Goal: Check status: Check status

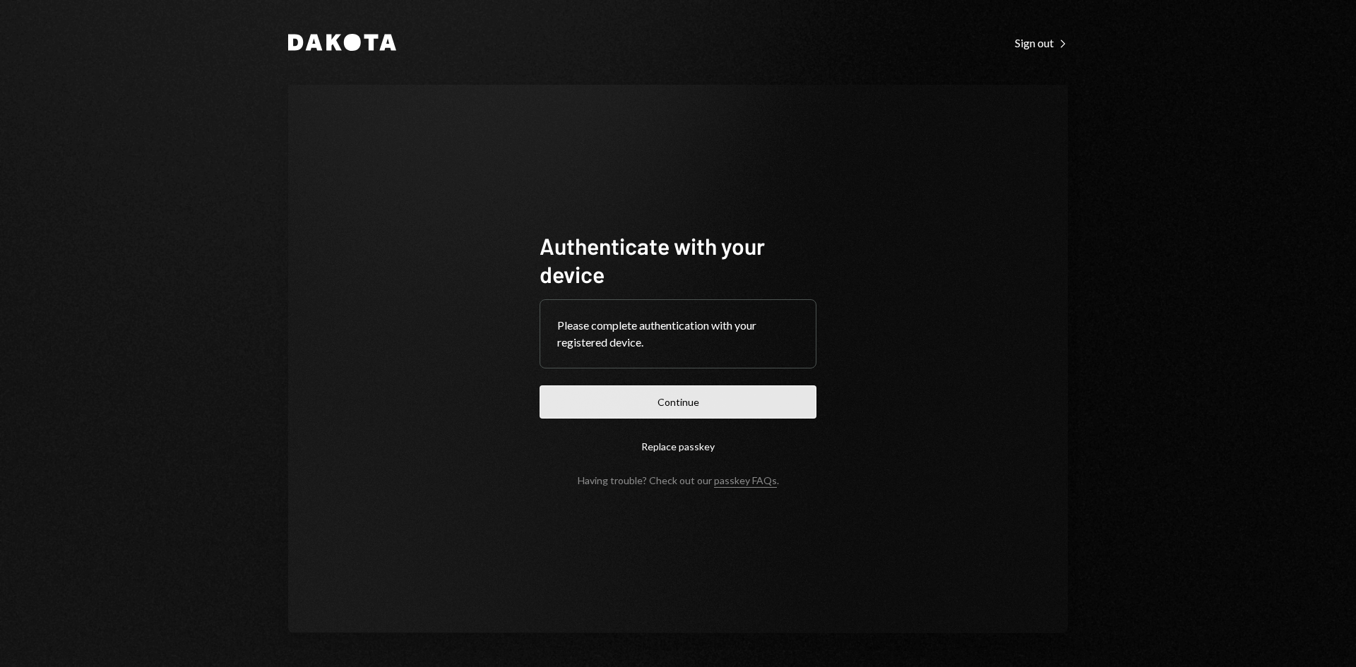
click at [806, 413] on button "Continue" at bounding box center [677, 402] width 277 height 33
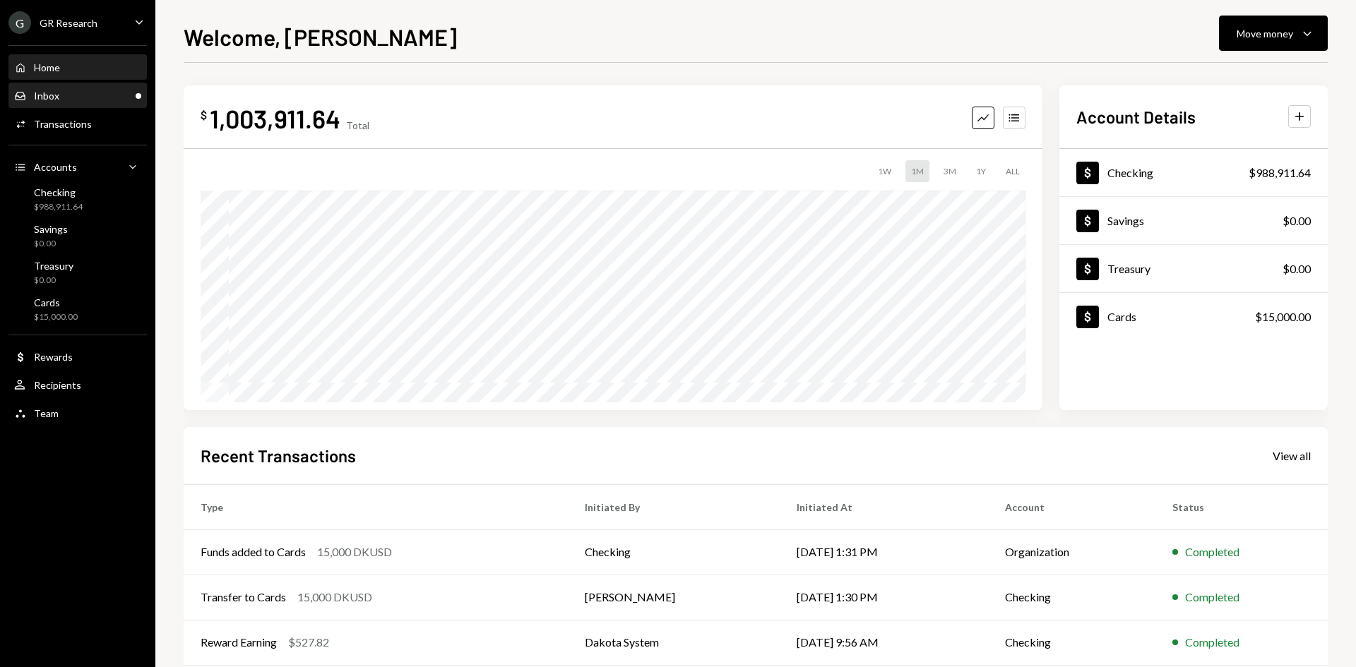
click at [83, 91] on div "Inbox Inbox" at bounding box center [77, 96] width 127 height 13
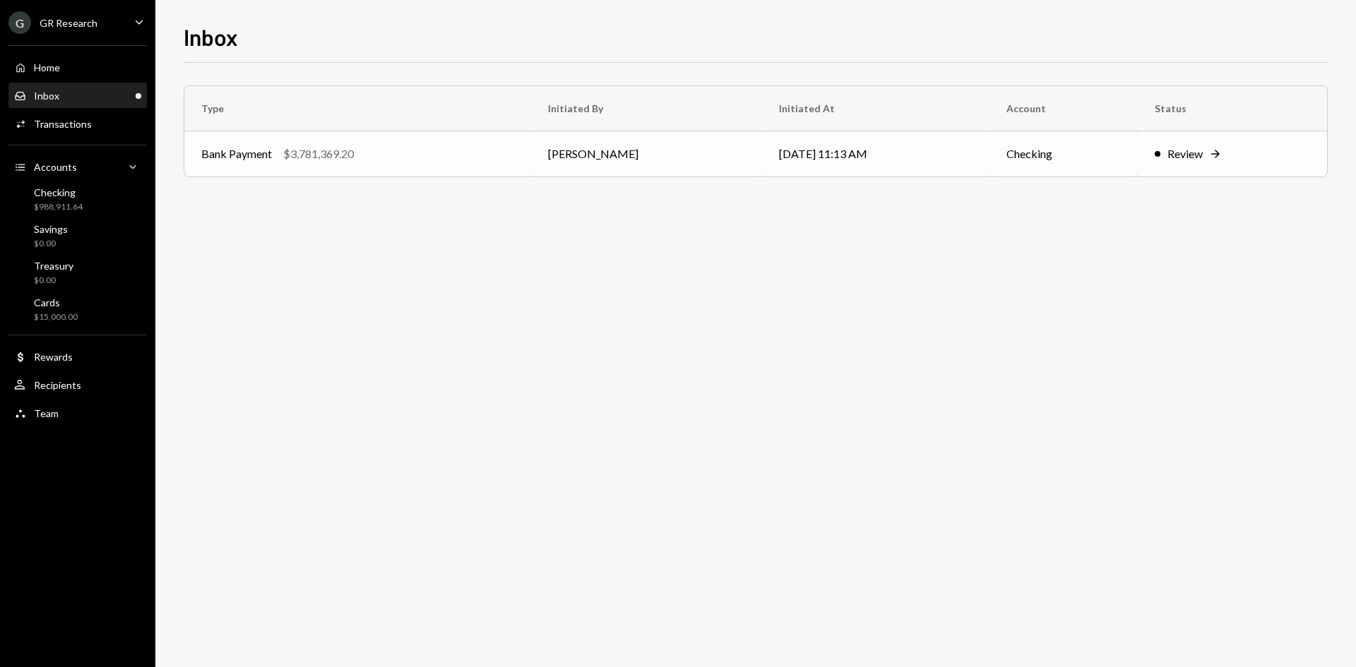
click at [467, 165] on td "Bank Payment $3,781,369.20" at bounding box center [357, 153] width 347 height 45
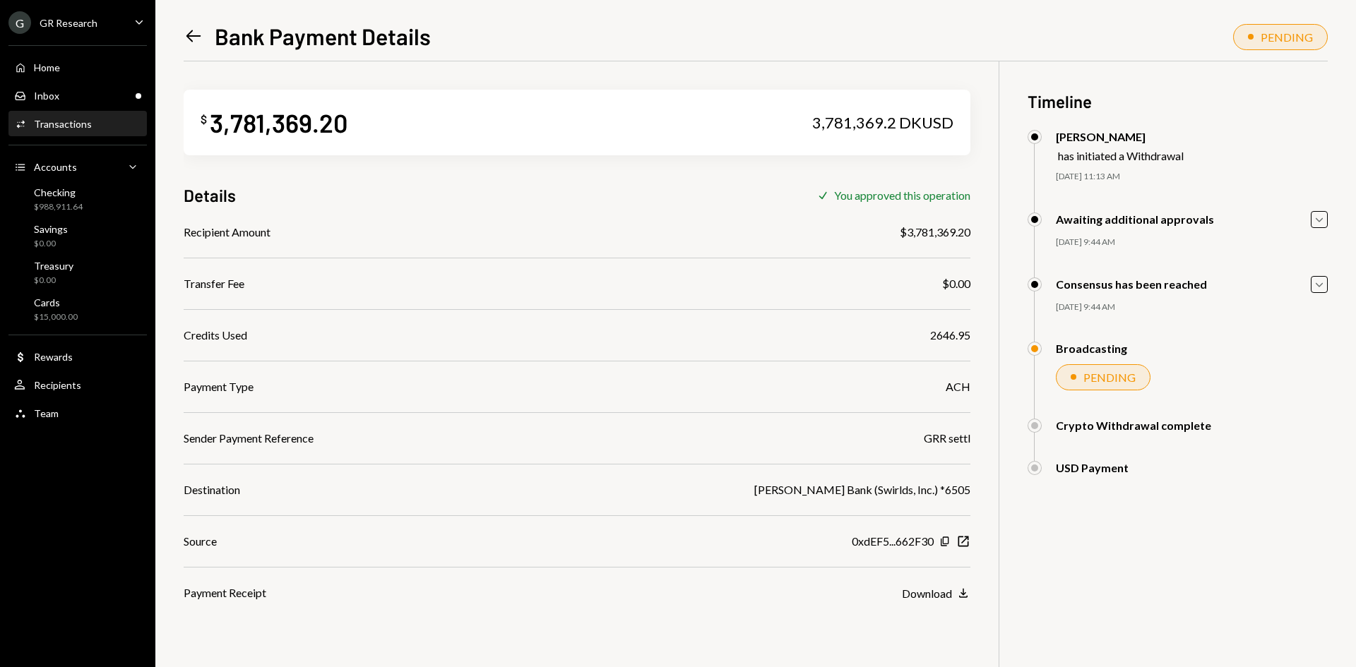
click at [189, 36] on icon at bounding box center [193, 36] width 15 height 12
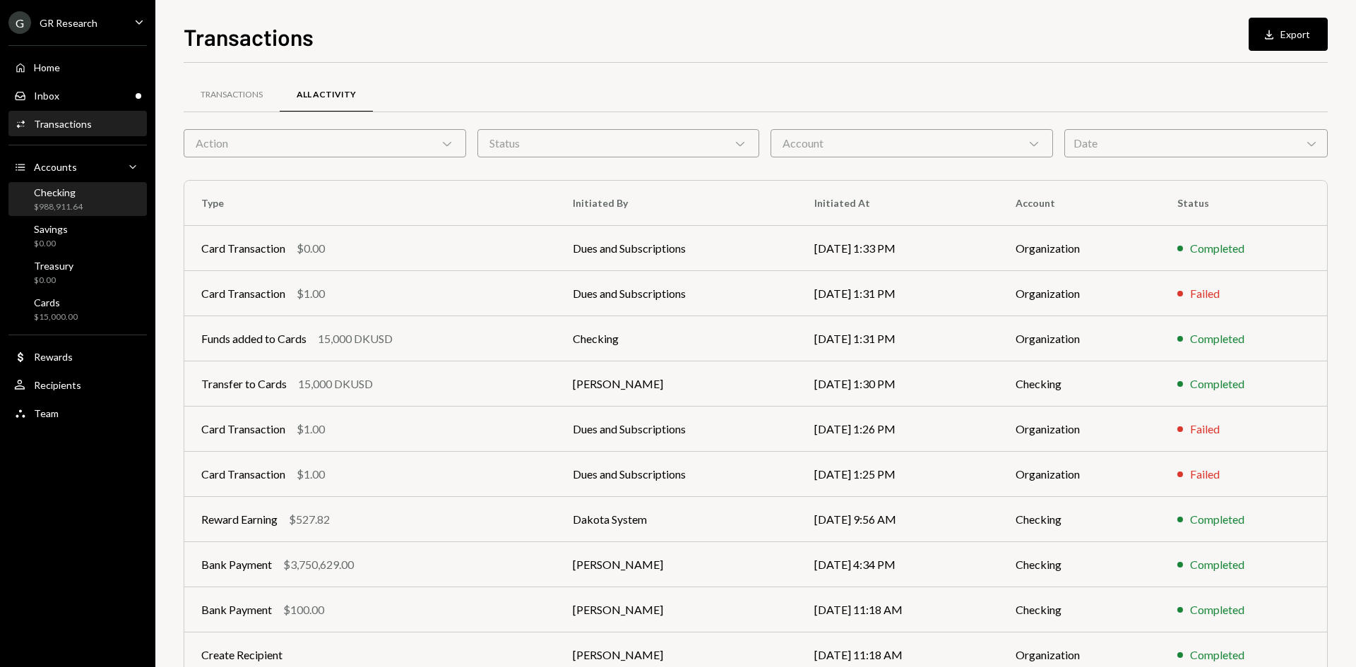
click at [66, 193] on div "Checking" at bounding box center [58, 192] width 49 height 12
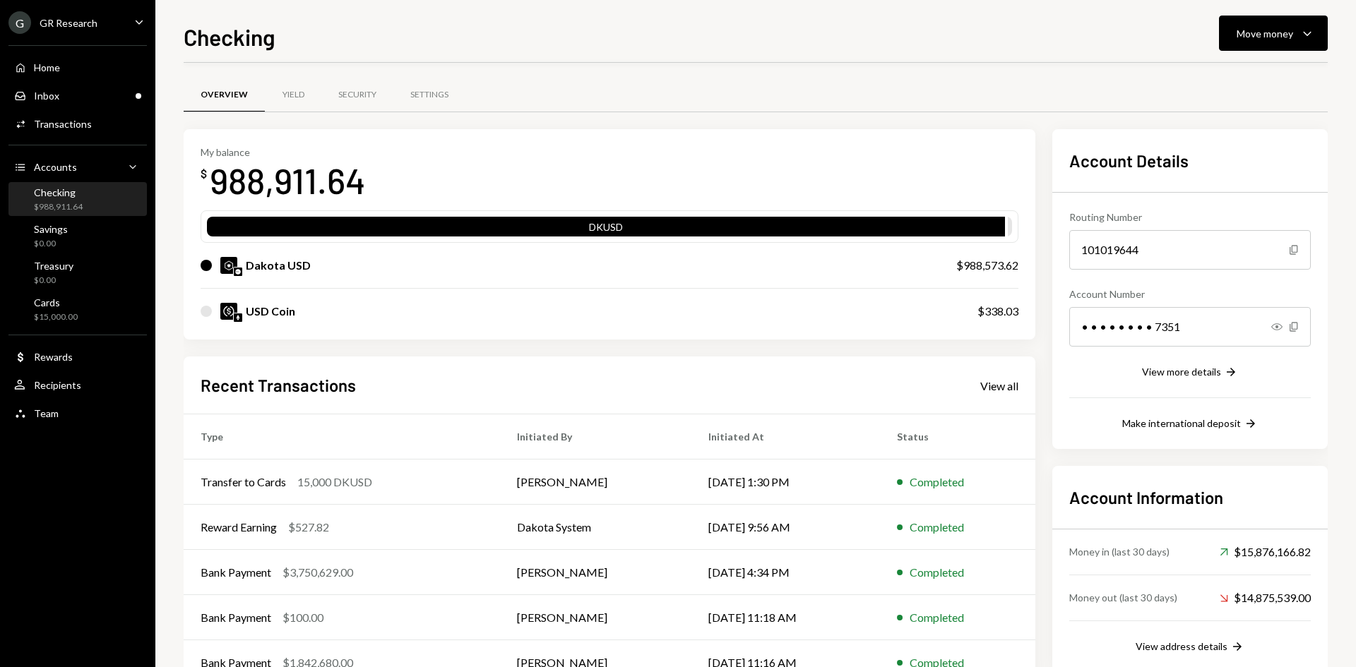
scroll to position [47, 0]
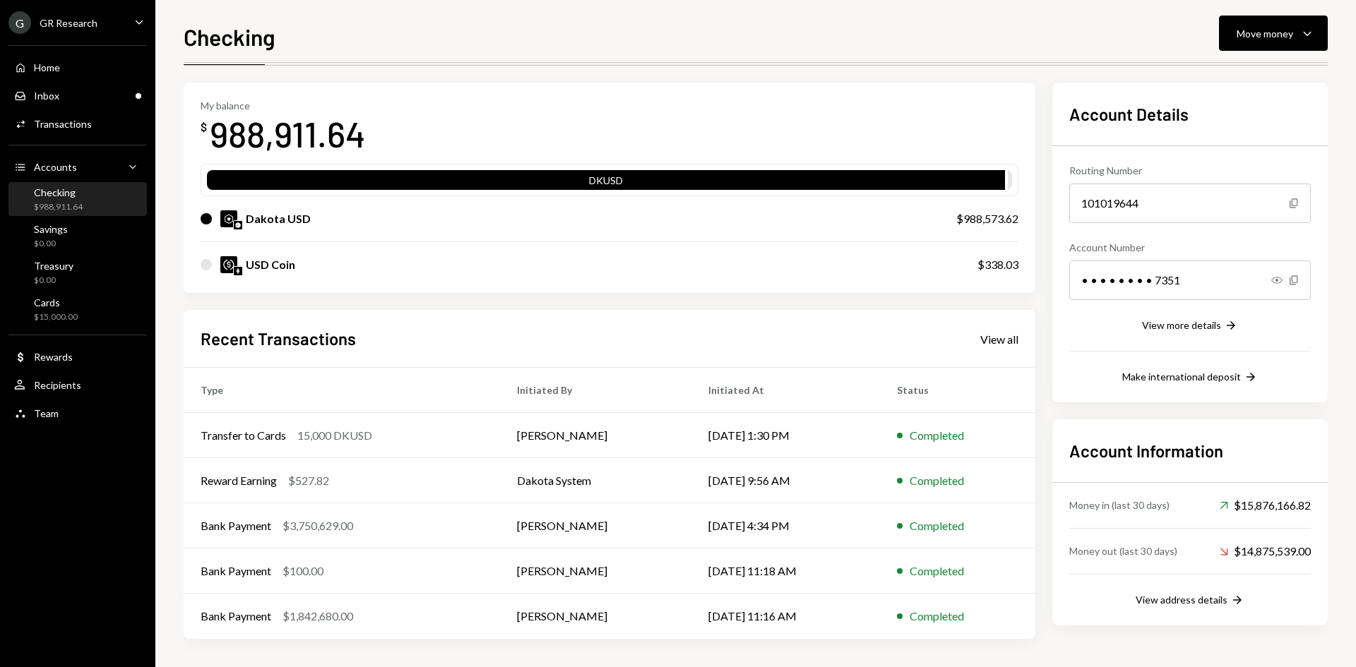
click at [66, 198] on div "Checking" at bounding box center [58, 192] width 49 height 12
click at [62, 119] on div "Transactions" at bounding box center [63, 124] width 58 height 12
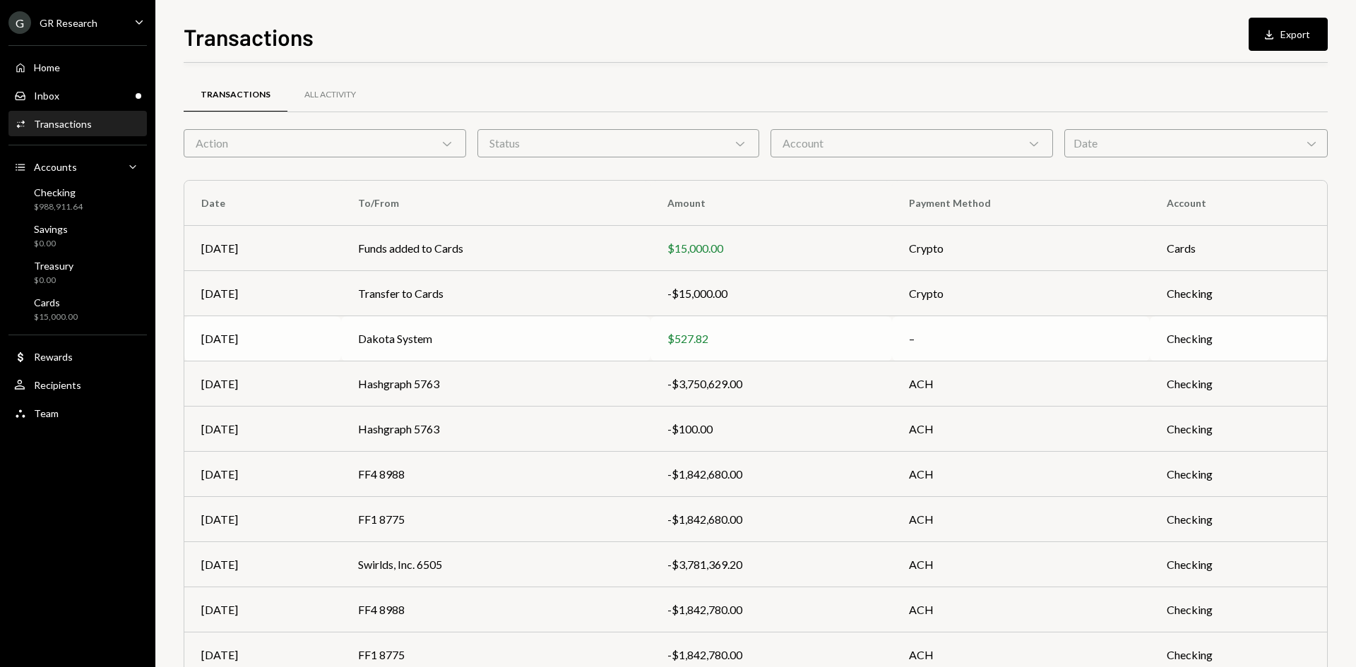
scroll to position [70, 0]
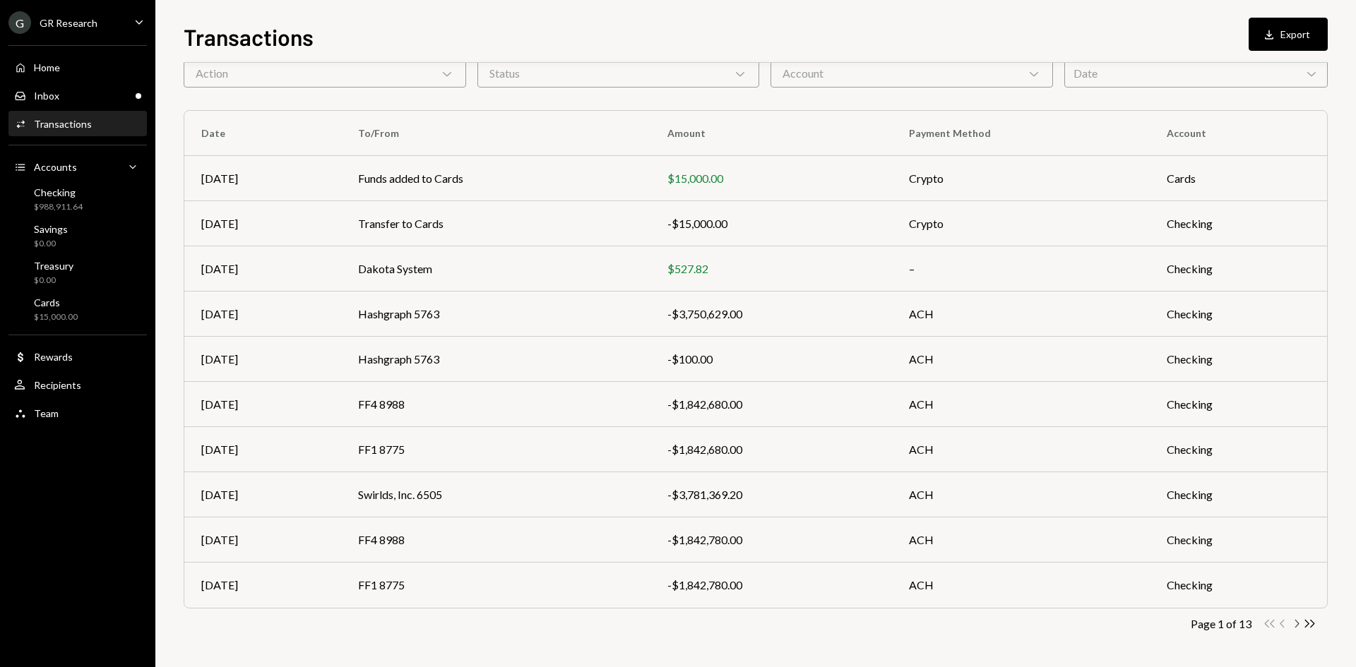
click at [1296, 623] on icon "Chevron Right" at bounding box center [1295, 623] width 13 height 13
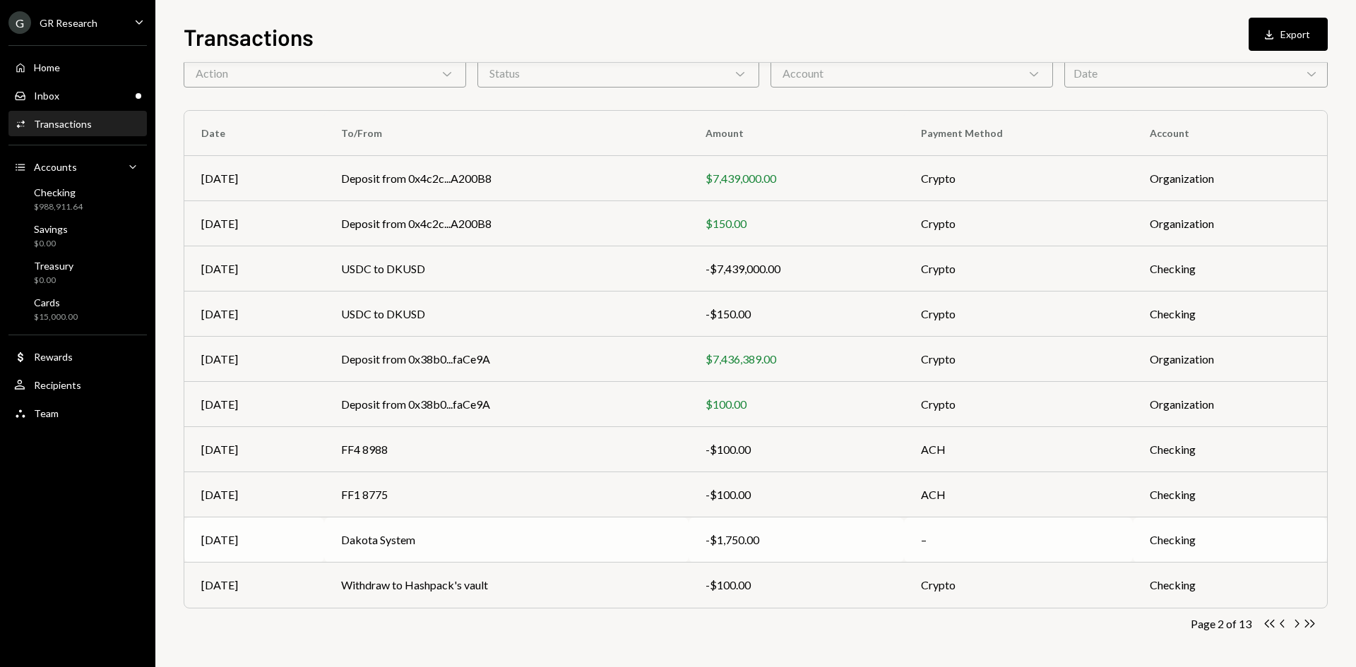
click at [806, 535] on div "-$1,750.00" at bounding box center [795, 540] width 181 height 17
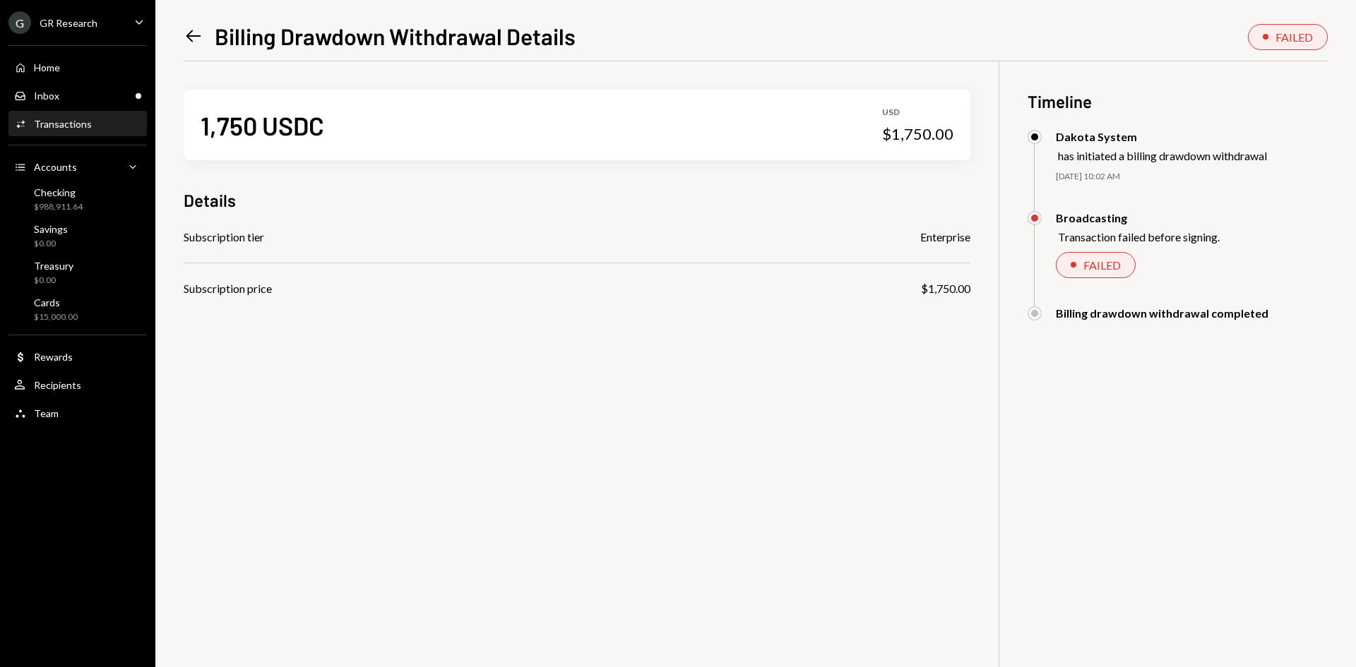
click at [191, 34] on icon "Left Arrow" at bounding box center [194, 36] width 20 height 20
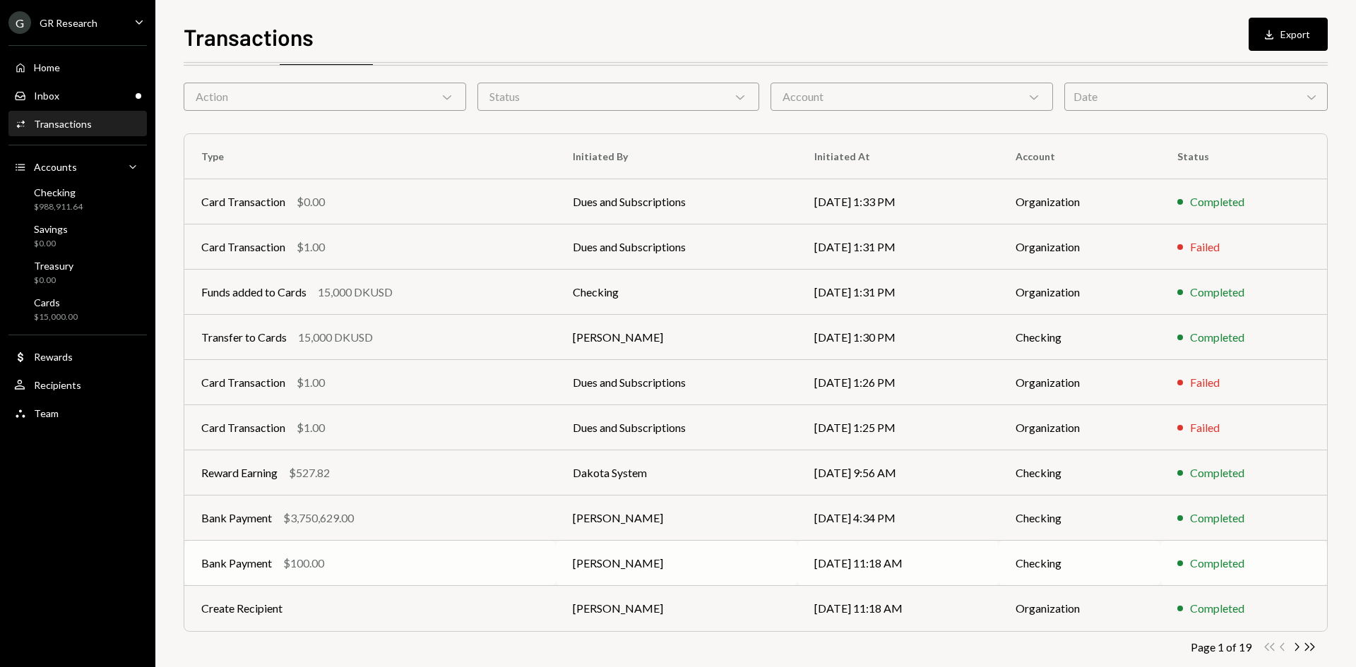
scroll to position [70, 0]
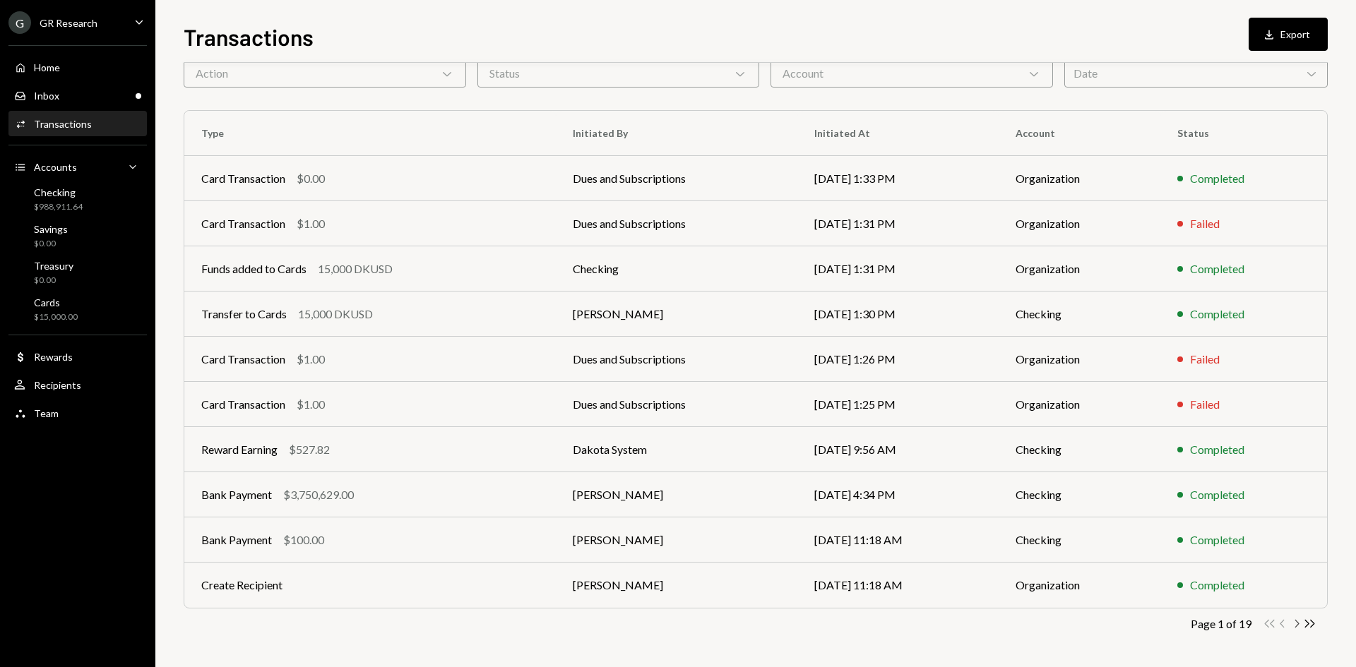
click at [1296, 624] on icon "Chevron Right" at bounding box center [1295, 623] width 13 height 13
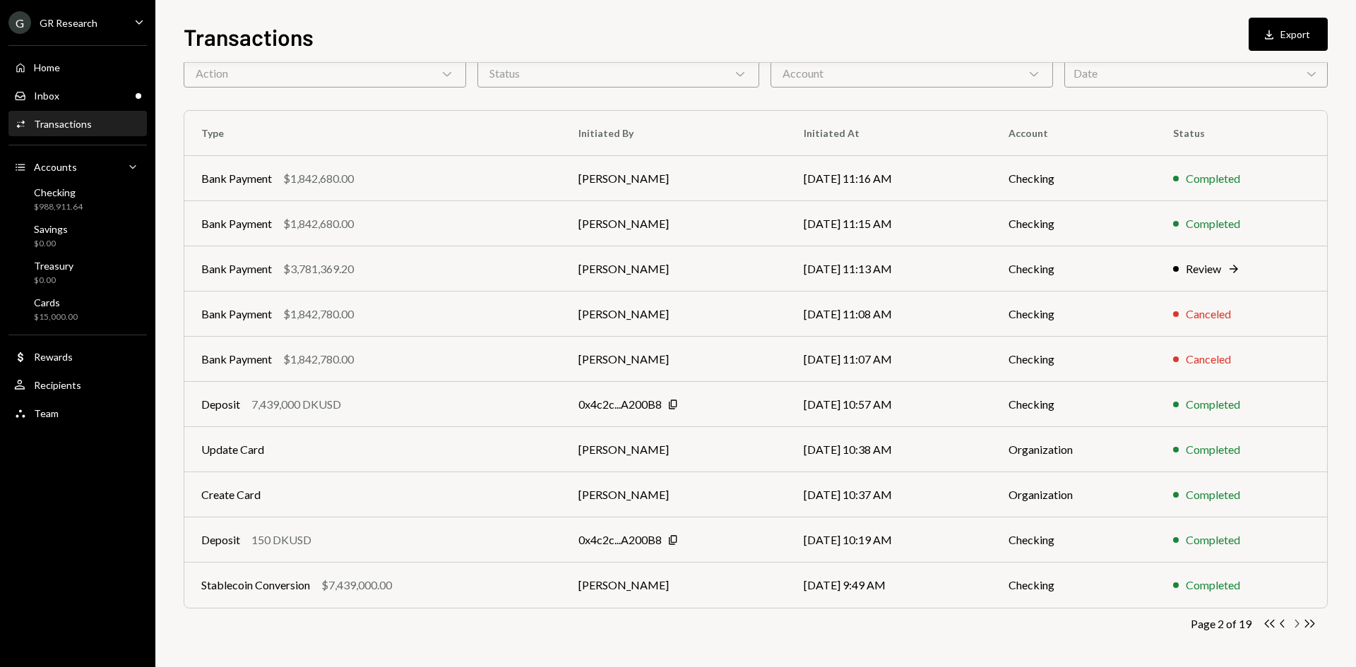
click at [1291, 619] on icon "Chevron Right" at bounding box center [1295, 623] width 13 height 13
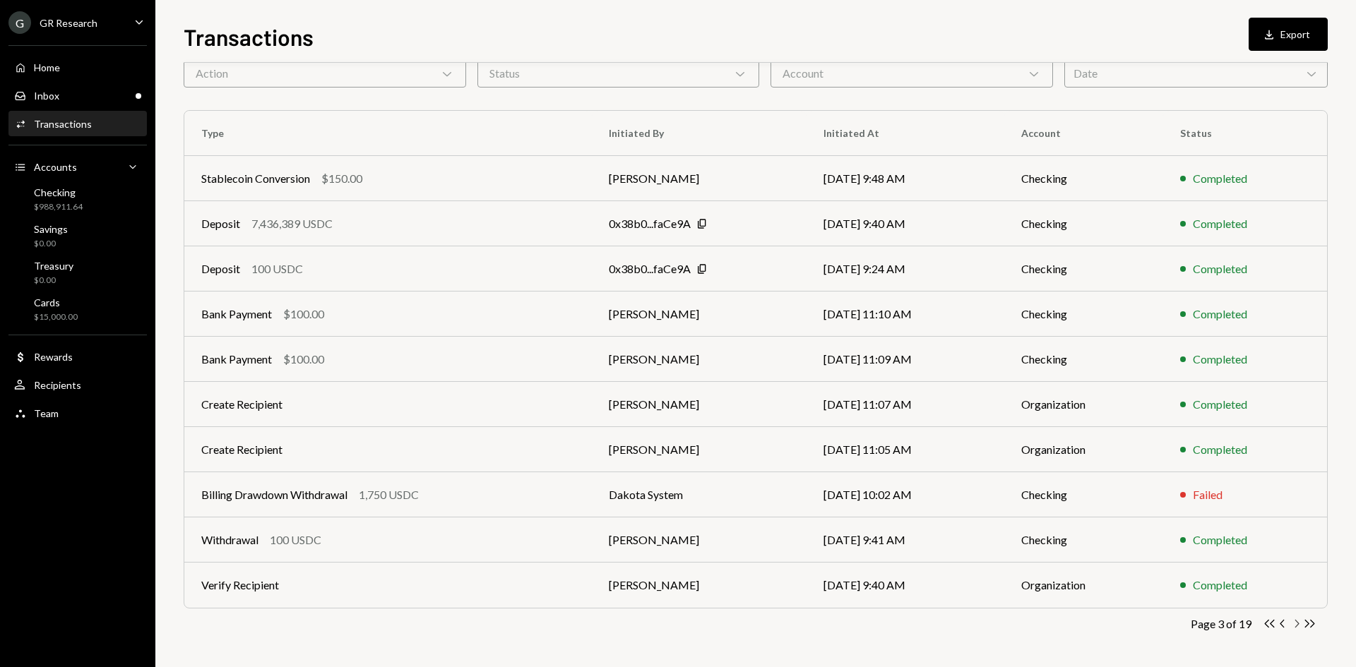
click at [1294, 621] on icon "Chevron Right" at bounding box center [1295, 623] width 13 height 13
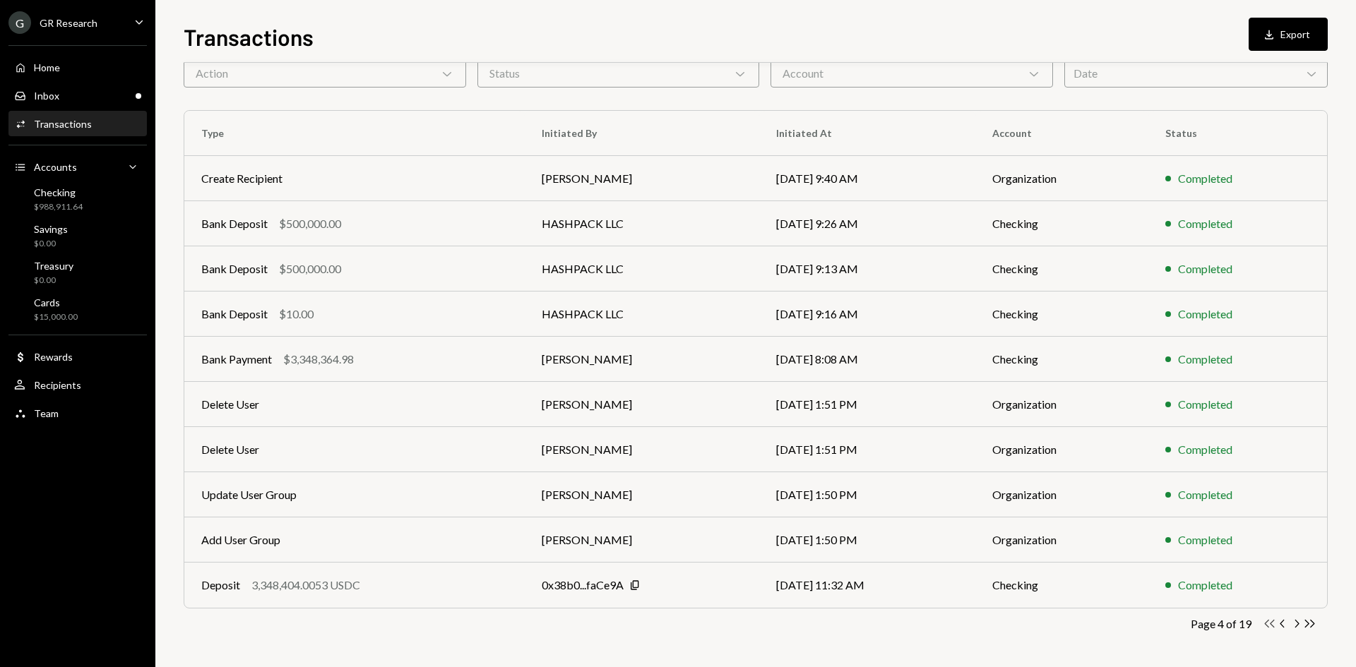
click at [1268, 621] on icon "button" at bounding box center [1270, 624] width 10 height 8
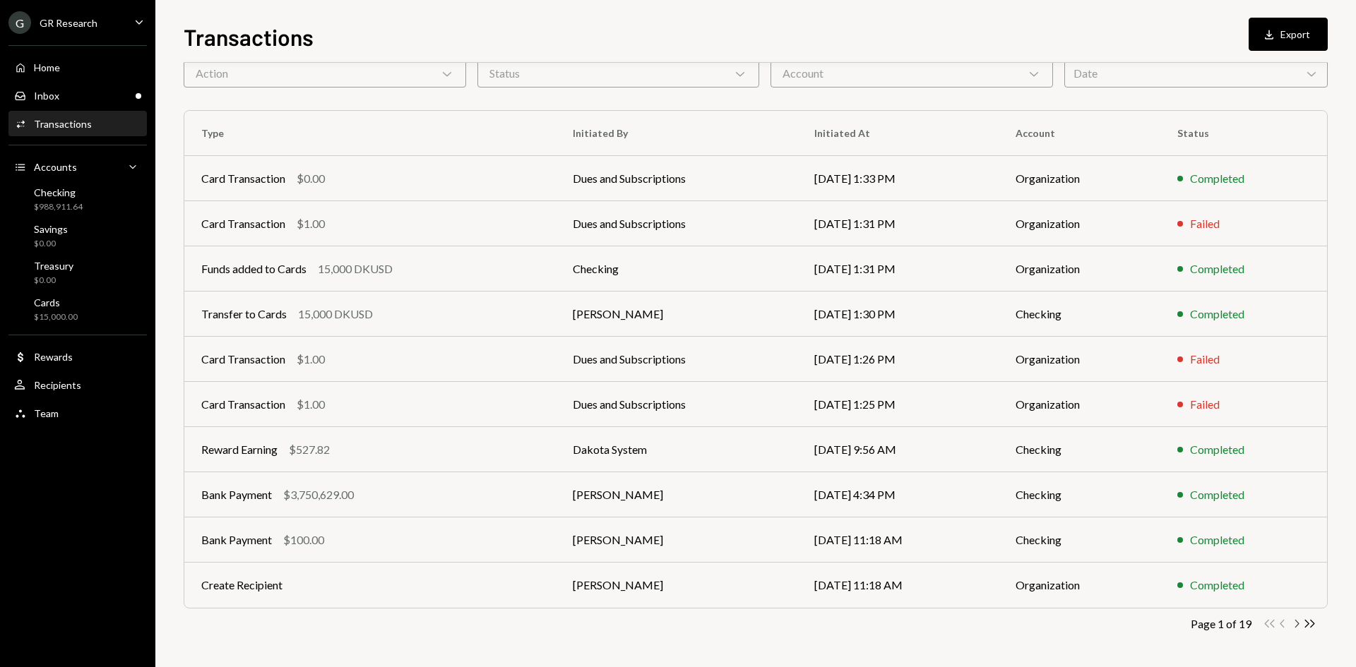
click at [1294, 626] on icon "Chevron Right" at bounding box center [1295, 623] width 13 height 13
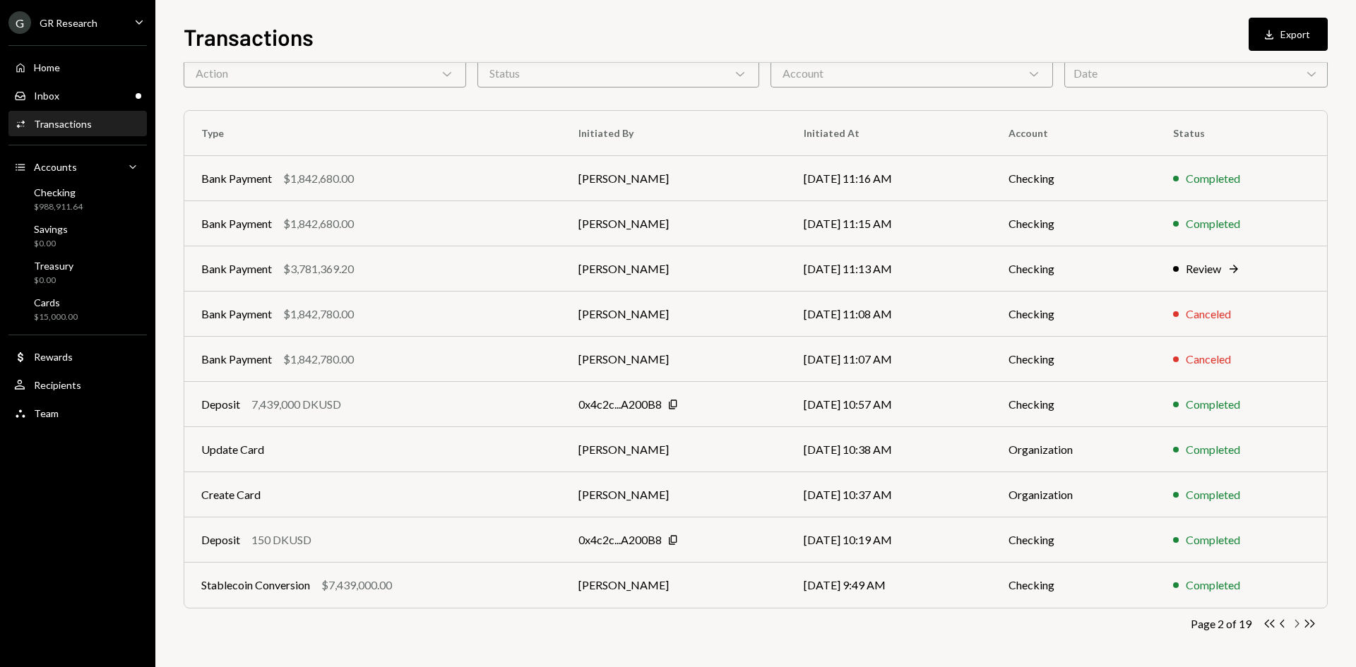
click at [1296, 626] on icon "button" at bounding box center [1297, 624] width 4 height 8
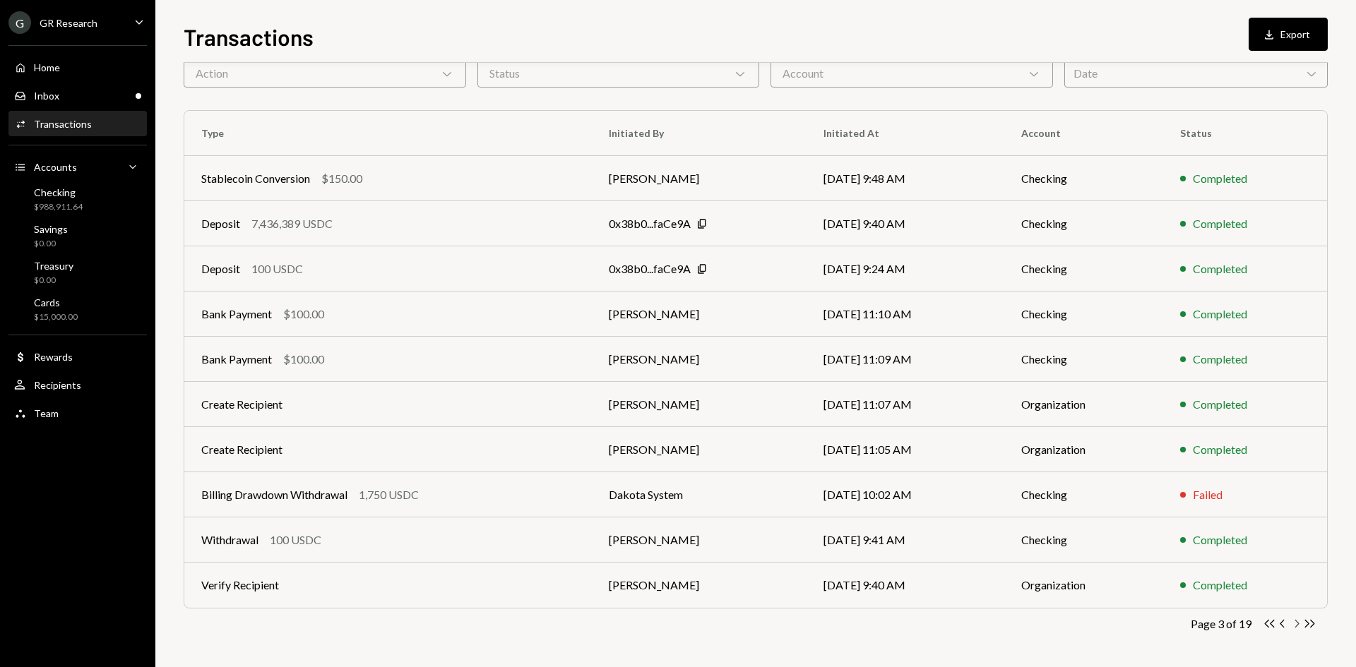
click at [1296, 624] on icon "Chevron Right" at bounding box center [1295, 623] width 13 height 13
